Goal: Check status: Check status

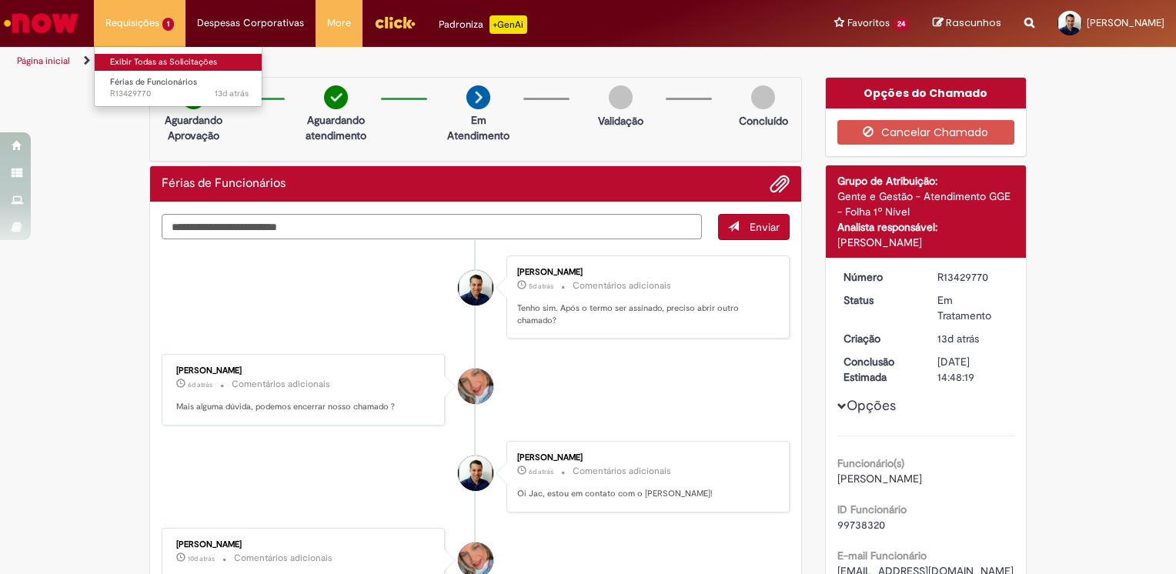
click at [146, 59] on link "Exibir Todas as Solicitações" at bounding box center [179, 62] width 169 height 17
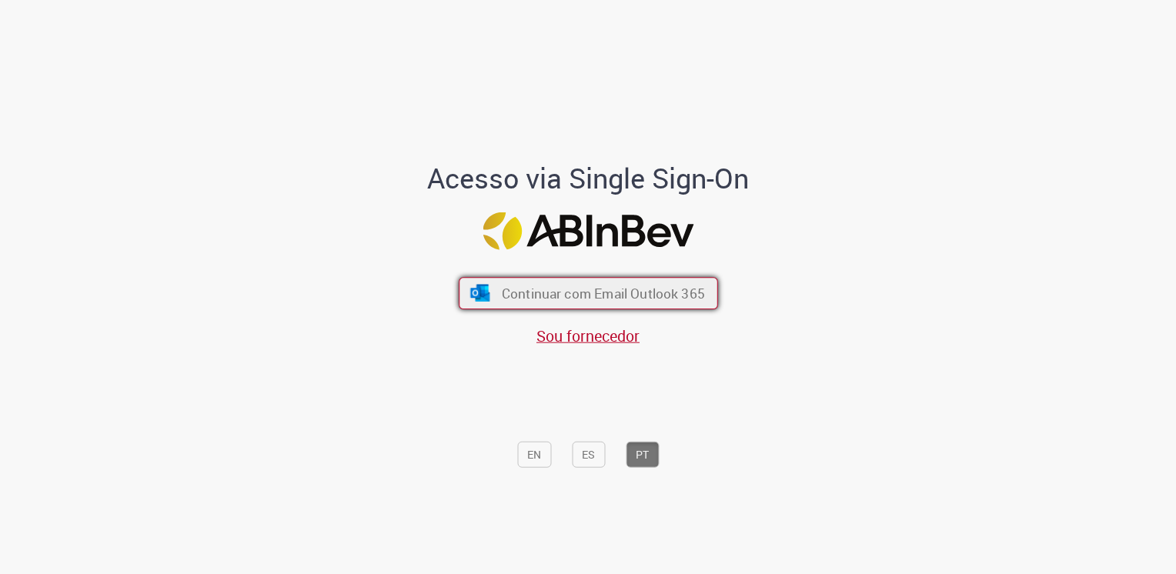
click at [588, 292] on span "Continuar com Email Outlook 365" at bounding box center [602, 293] width 203 height 18
click at [514, 300] on span "Continuar com Email Outlook 365" at bounding box center [602, 293] width 203 height 18
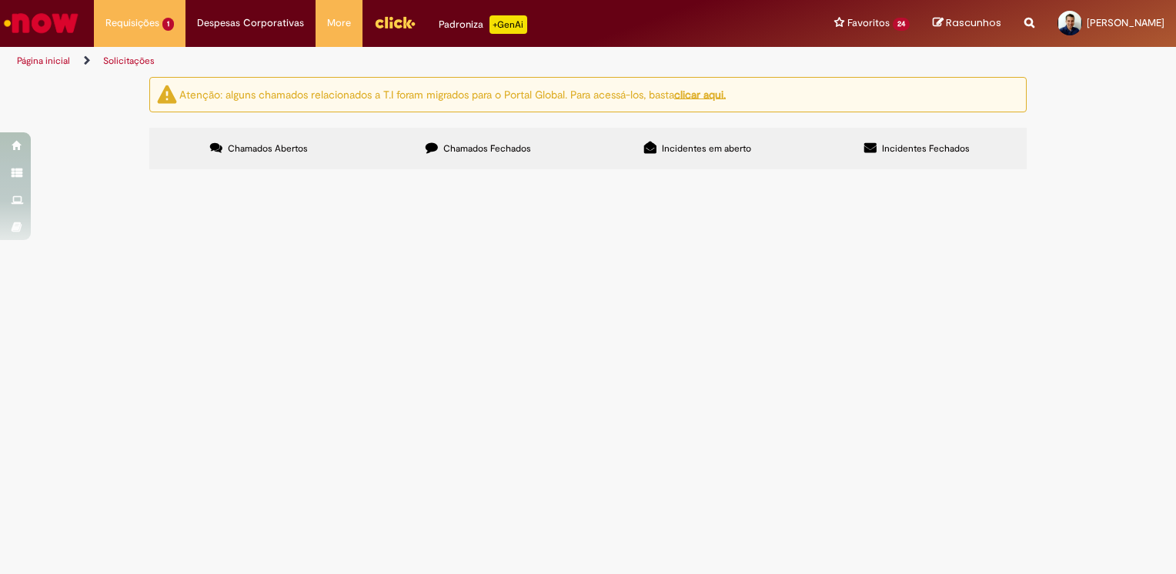
click at [0, 0] on td "Favor ignorar a info de 30 dias... tenho apenas 5 dias que é que preciso altera…" at bounding box center [0, 0] width 0 height 0
click at [0, 0] on img at bounding box center [0, 0] width 0 height 0
click at [0, 0] on span "Favor ignorar a info de 30 dias... tenho apenas 5 dias que é que preciso altera…" at bounding box center [0, 0] width 0 height 0
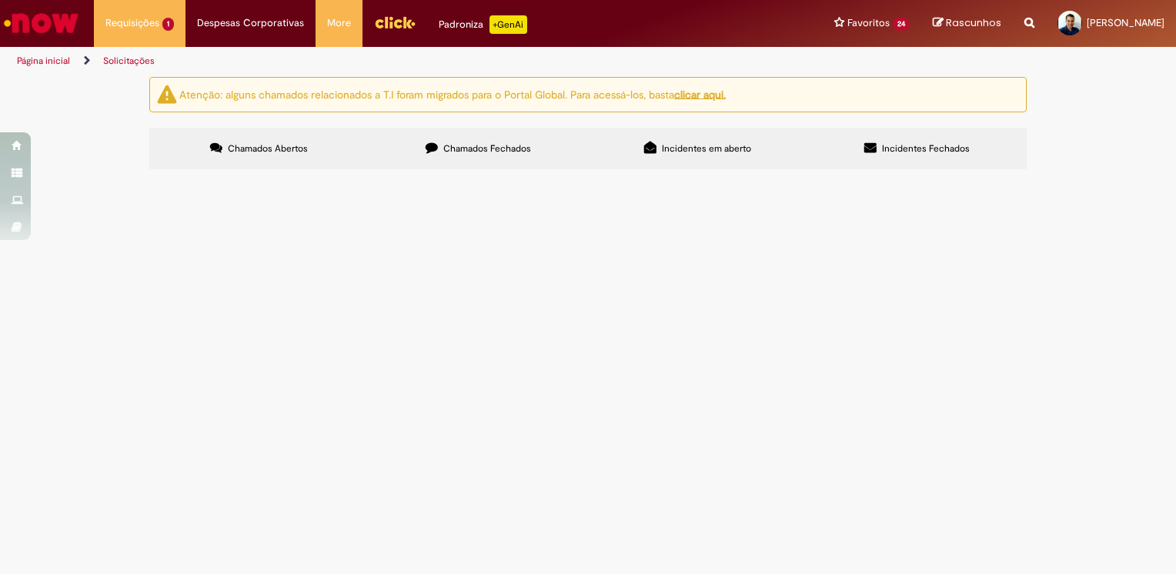
click at [0, 0] on td "Favor ignorar a info de 30 dias... tenho apenas 5 dias que é que preciso altera…" at bounding box center [0, 0] width 0 height 0
drag, startPoint x: 279, startPoint y: 269, endPoint x: 305, endPoint y: 269, distance: 25.4
click at [0, 0] on span "Férias de Funcionários" at bounding box center [0, 0] width 0 height 0
drag, startPoint x: 305, startPoint y: 269, endPoint x: 256, endPoint y: 276, distance: 49.0
click at [0, 0] on span "Férias de Funcionários" at bounding box center [0, 0] width 0 height 0
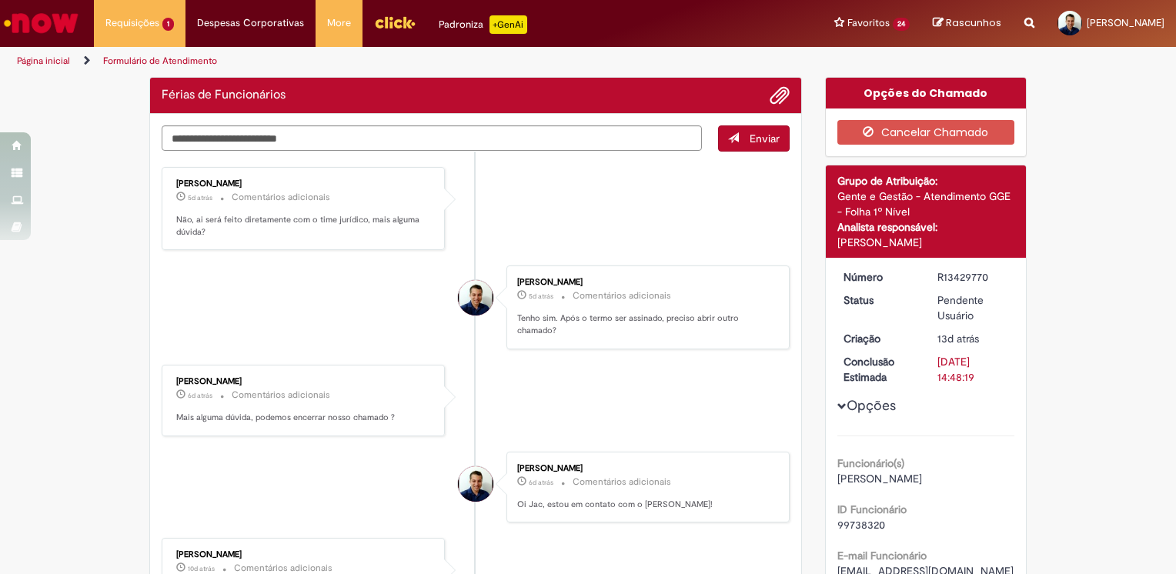
click at [255, 272] on li "[PERSON_NAME] 5d atrás 5 dias atrás Comentários adicionais Tenho sim. Após o te…" at bounding box center [476, 307] width 628 height 84
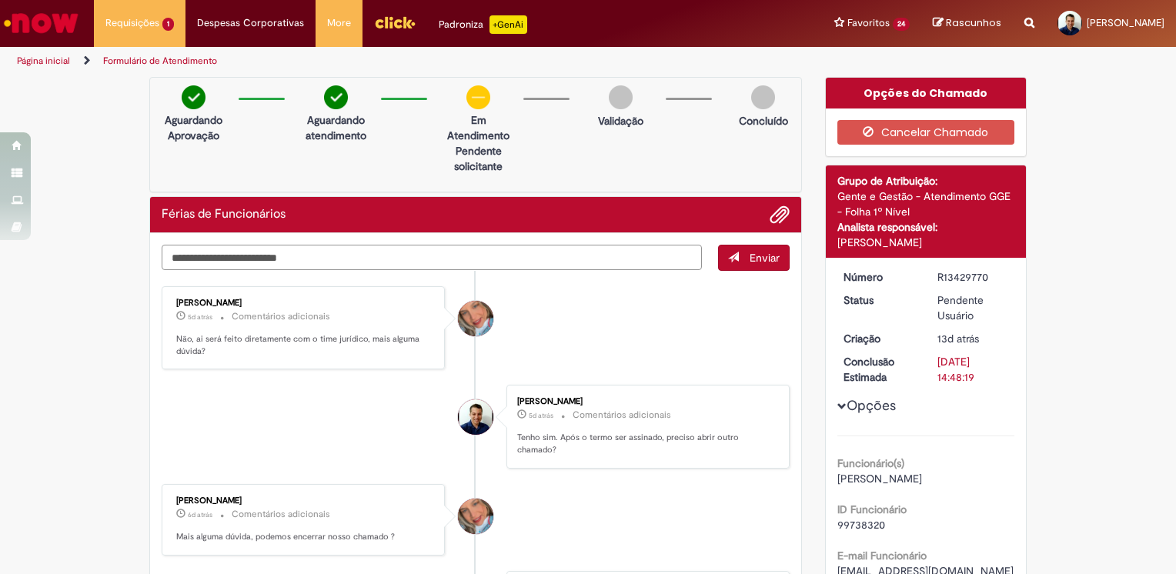
click at [429, 251] on textarea "Digite sua mensagem aqui..." at bounding box center [432, 258] width 540 height 26
type textarea "*"
type textarea "**********"
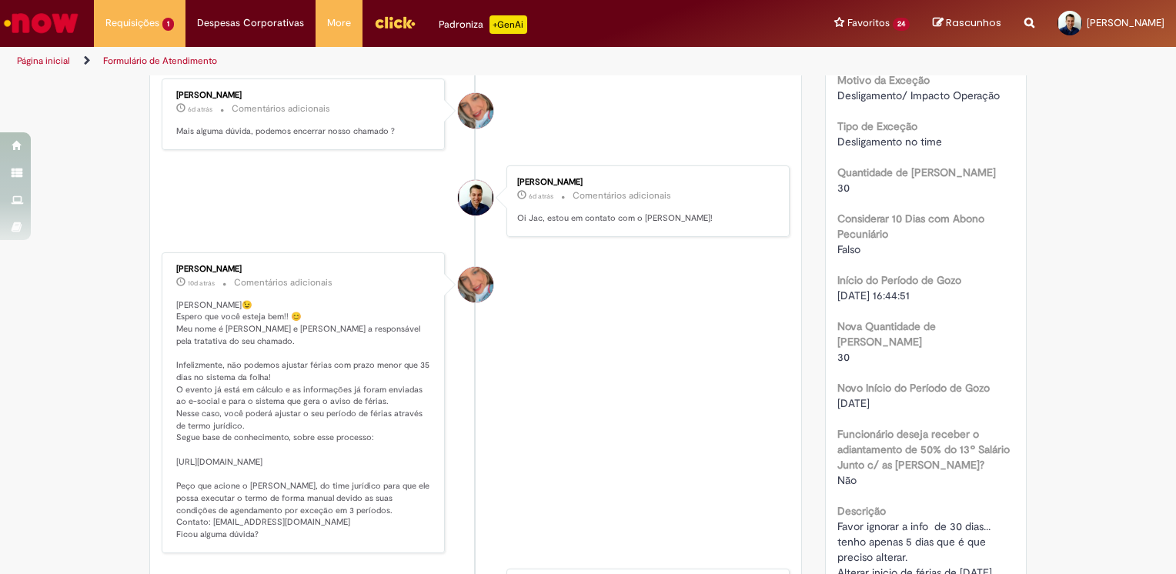
scroll to position [753, 0]
